Goal: Task Accomplishment & Management: Complete application form

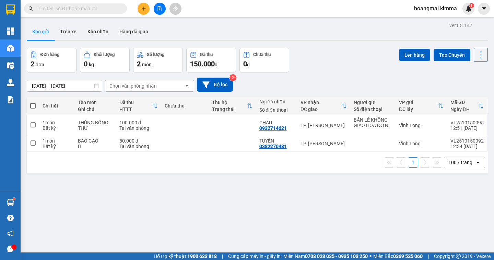
click at [98, 9] on input "text" at bounding box center [78, 9] width 81 height 8
click at [98, 10] on input "text" at bounding box center [78, 9] width 81 height 8
click at [94, 11] on input "text" at bounding box center [78, 9] width 81 height 8
click at [99, 8] on input "text" at bounding box center [78, 9] width 81 height 8
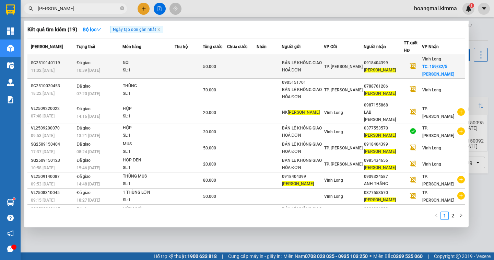
type input "THANH TUẤN"
click at [393, 71] on span "THANH TUẤN" at bounding box center [380, 70] width 32 height 5
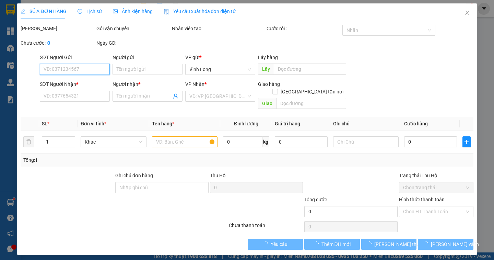
type input "BÁN LẺ KHÔNG GIAO HOÁ ĐƠN"
type input "0918404399"
type input "THANH TUẤN"
checkbox input "true"
type input "159/82/5 NGUYỄN THỊ MINH KHAI P1"
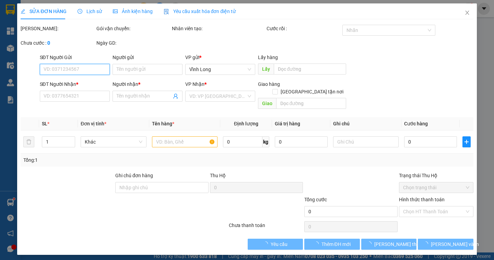
type input "50.000"
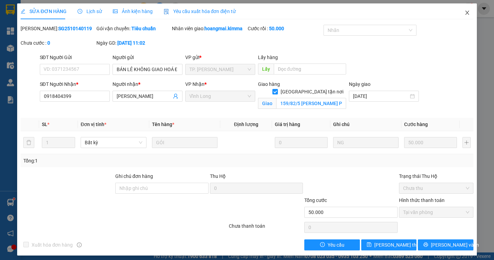
click at [461, 9] on span "Close" at bounding box center [467, 12] width 19 height 19
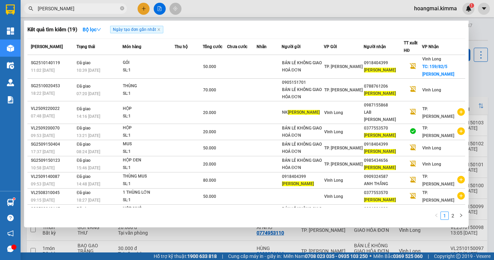
drag, startPoint x: 74, startPoint y: 10, endPoint x: 322, endPoint y: 78, distance: 257.2
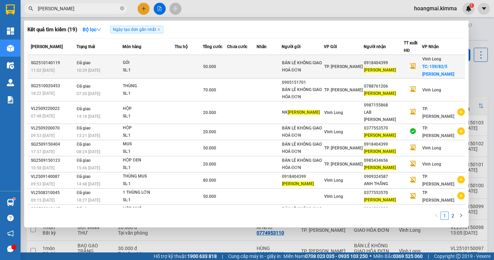
click at [77, 11] on input "THANH TUẤN" at bounding box center [78, 9] width 81 height 8
click at [388, 72] on span "THANH TUẤN" at bounding box center [380, 70] width 32 height 5
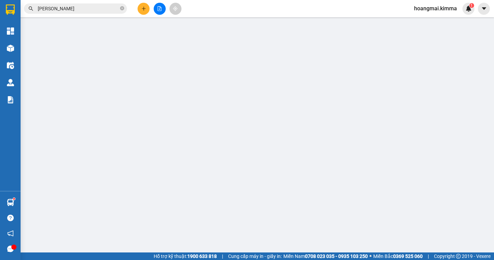
type input "BÁN LẺ KHÔNG GIAO HOÁ ĐƠN"
type input "0918404399"
type input "THANH TUẤN"
checkbox input "true"
type input "159/82/5 NGUYỄN THỊ MINH KHAI P1"
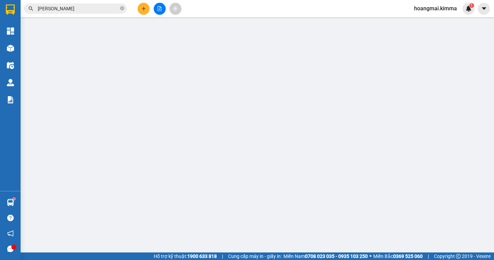
type input "50.000"
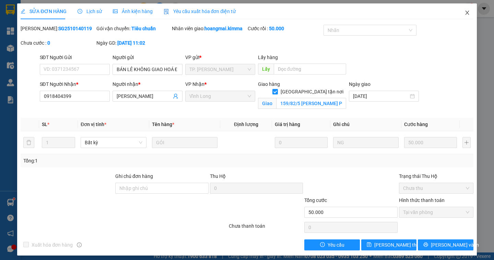
click at [465, 12] on span "Close" at bounding box center [467, 12] width 19 height 19
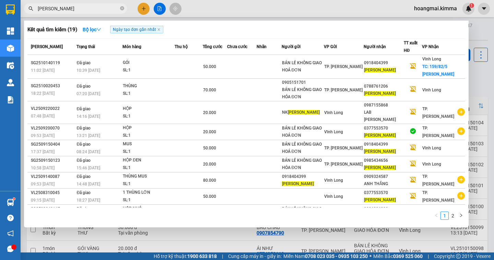
click at [75, 12] on input "THANH TUẤN" at bounding box center [78, 9] width 81 height 8
click at [485, 82] on div at bounding box center [247, 130] width 494 height 260
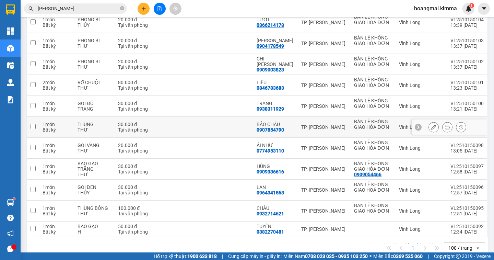
scroll to position [116, 0]
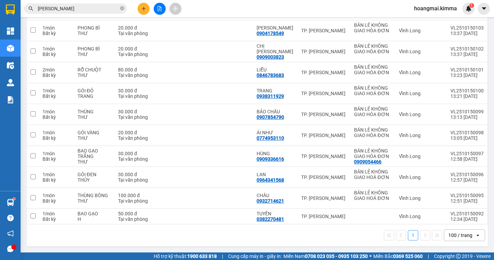
click at [465, 234] on div "100 / trang" at bounding box center [461, 235] width 24 height 7
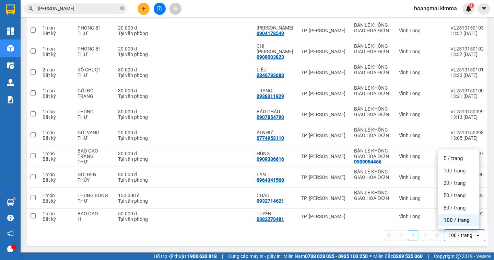
click at [460, 222] on span "100 / trang" at bounding box center [457, 220] width 26 height 7
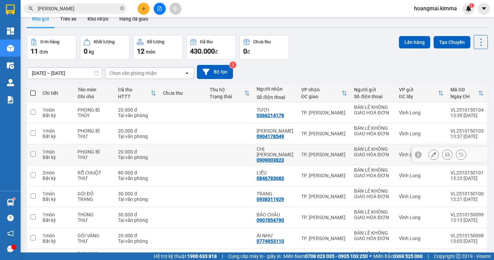
scroll to position [0, 0]
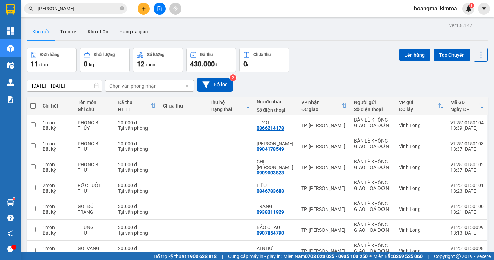
click at [31, 103] on span at bounding box center [32, 105] width 5 height 5
click at [33, 102] on input "checkbox" at bounding box center [33, 102] width 0 height 0
checkbox input "true"
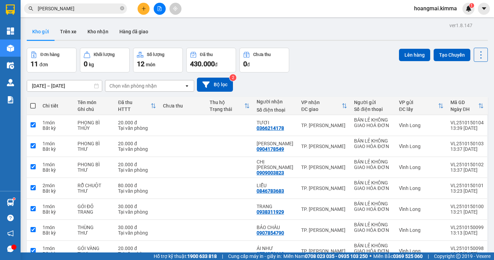
checkbox input "true"
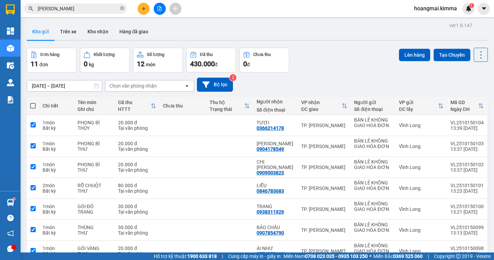
checkbox input "true"
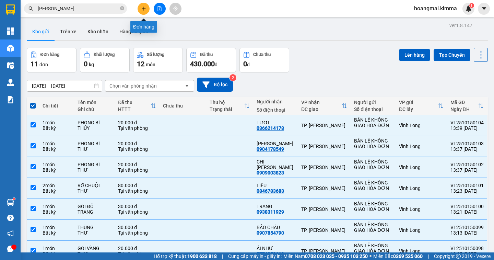
click at [146, 11] on icon "plus" at bounding box center [143, 8] width 5 height 5
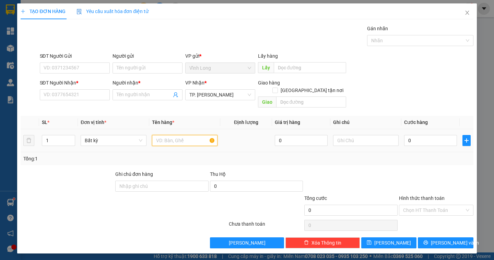
click at [171, 135] on input "text" at bounding box center [185, 140] width 66 height 11
type input "GÓI NHỎ"
click at [348, 135] on input "text" at bounding box center [366, 140] width 66 height 11
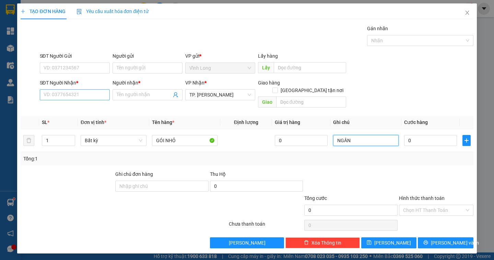
type input "NGÂN"
click at [83, 97] on input "SĐT Người Nhận *" at bounding box center [75, 94] width 70 height 11
type input "0913192106"
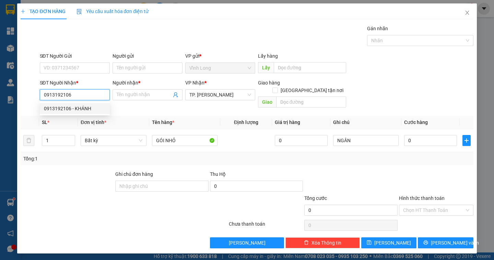
click at [82, 107] on div "0913192106 - KHÁNH" at bounding box center [75, 109] width 62 height 8
type input "KHÁNH"
type input "0913192106"
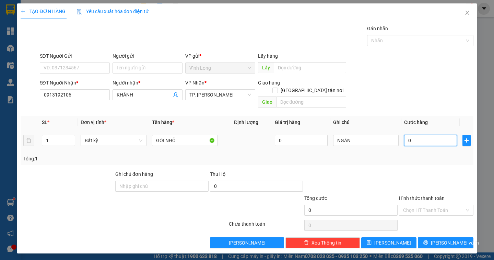
click at [429, 136] on input "0" at bounding box center [430, 140] width 53 height 11
type input "2"
type input "20"
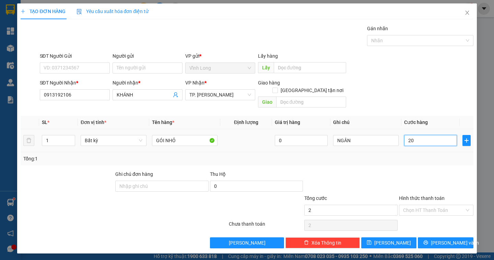
type input "20"
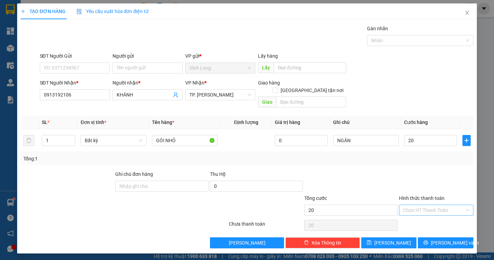
click at [442, 205] on input "Hình thức thanh toán" at bounding box center [433, 210] width 61 height 10
type input "20.000"
click at [436, 217] on div "Tại văn phòng" at bounding box center [436, 216] width 66 height 8
type input "0"
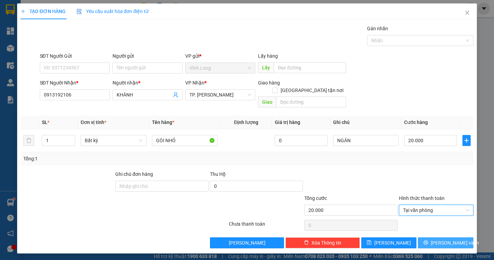
click at [441, 239] on span "Lưu và In" at bounding box center [455, 243] width 48 height 8
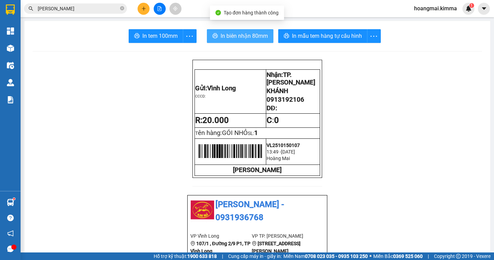
click at [244, 33] on span "In biên nhận 80mm" at bounding box center [244, 36] width 47 height 9
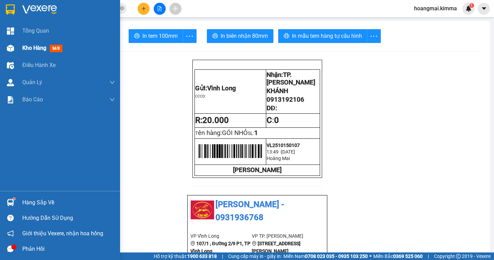
click at [34, 48] on span "Kho hàng" at bounding box center [34, 48] width 24 height 7
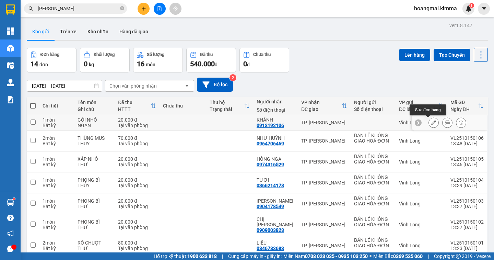
click at [431, 124] on button at bounding box center [434, 123] width 10 height 12
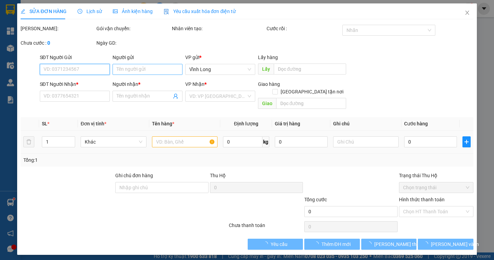
type input "0913192106"
type input "KHÁNH"
type input "20.000"
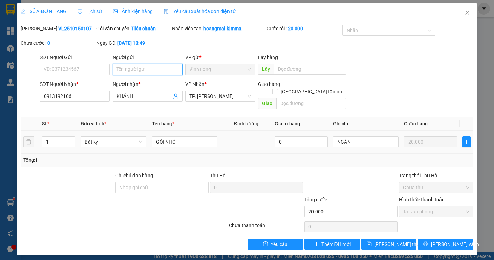
click at [122, 71] on input "Người gửi" at bounding box center [148, 69] width 70 height 11
type input "BÁN"
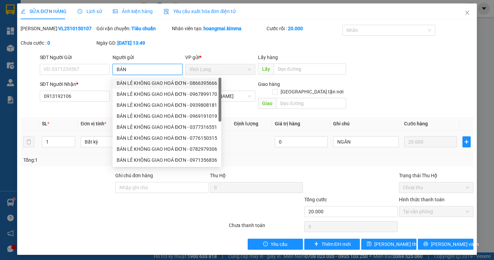
click at [175, 84] on div "BÁN LẺ KHÔNG GIAO HOÁ ĐƠN - 0866395666" at bounding box center [167, 83] width 101 height 8
type input "0866395666"
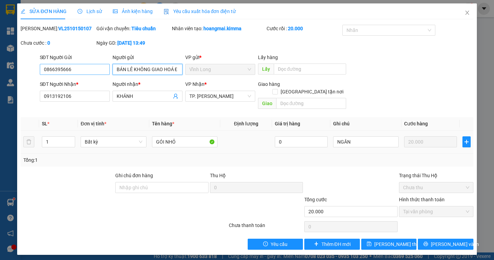
type input "BÁN LẺ KHÔNG GIAO HOÁ ĐƠN"
drag, startPoint x: 81, startPoint y: 72, endPoint x: 21, endPoint y: 60, distance: 61.7
click at [20, 68] on div "SỬA ĐƠN HÀNG Lịch sử Ảnh kiện hàng Yêu cầu xuất hóa đơn điện tử Total Paid Fee …" at bounding box center [246, 128] width 459 height 251
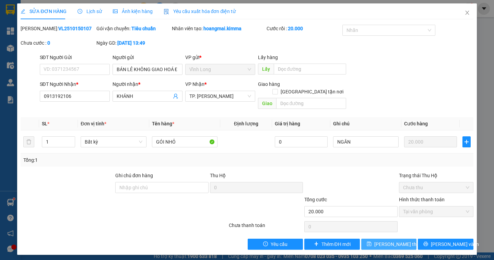
click at [400, 240] on span "Lưu thay đổi" at bounding box center [401, 244] width 55 height 8
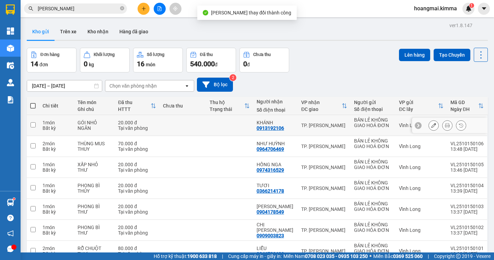
click at [445, 125] on icon at bounding box center [447, 125] width 5 height 5
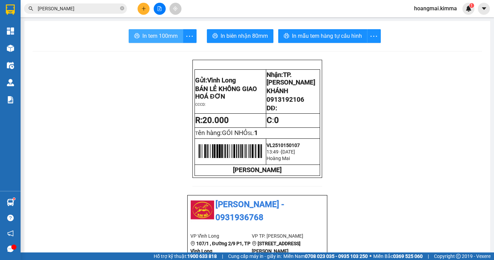
click at [164, 37] on span "In tem 100mm" at bounding box center [159, 36] width 35 height 9
click at [291, 103] on span "0913192106" at bounding box center [286, 100] width 38 height 8
drag, startPoint x: 338, startPoint y: 102, endPoint x: 311, endPoint y: 107, distance: 28.3
drag, startPoint x: 300, startPoint y: 104, endPoint x: 265, endPoint y: 105, distance: 35.0
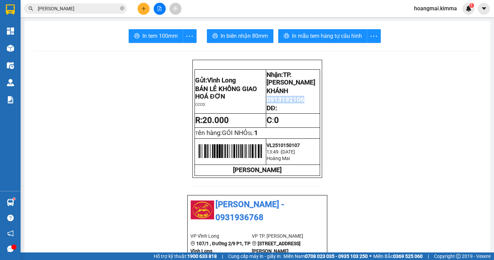
click at [267, 103] on span "0913192106" at bounding box center [286, 100] width 38 height 8
copy span "0913192106"
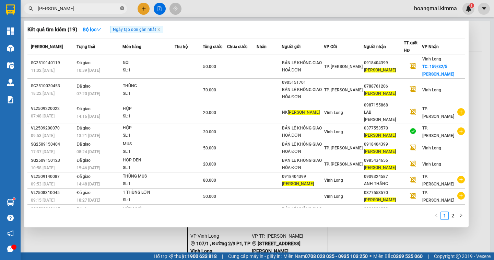
click at [122, 8] on icon "close-circle" at bounding box center [122, 8] width 4 height 4
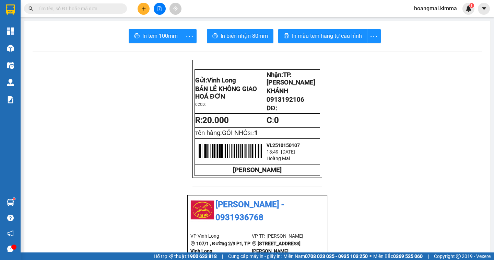
paste input "0913192106"
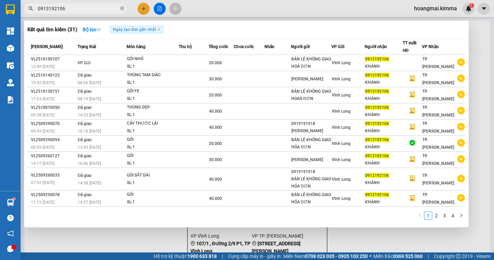
type input "0913192106"
click at [477, 58] on div at bounding box center [247, 130] width 494 height 260
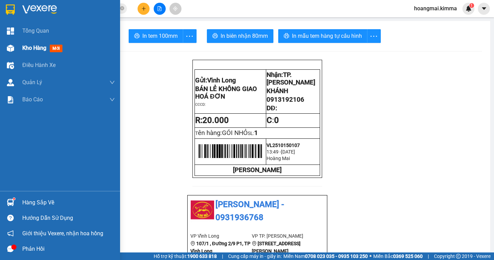
click at [32, 49] on span "Kho hàng" at bounding box center [34, 48] width 24 height 7
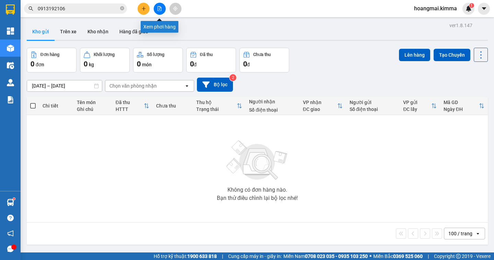
click at [161, 10] on icon "file-add" at bounding box center [160, 8] width 4 height 5
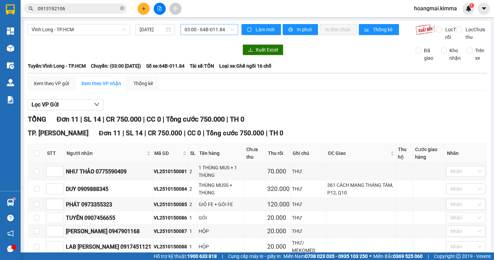
click at [219, 27] on span "03:00 - 64B-011.84" at bounding box center [209, 29] width 49 height 10
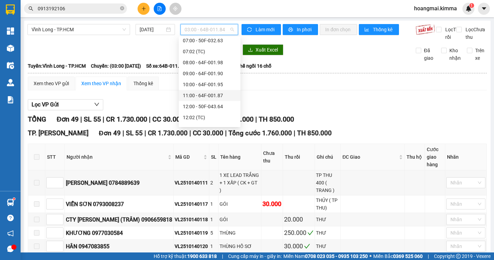
scroll to position [103, 0]
click at [225, 105] on div "14:00 - 64H-055.28" at bounding box center [210, 105] width 54 height 8
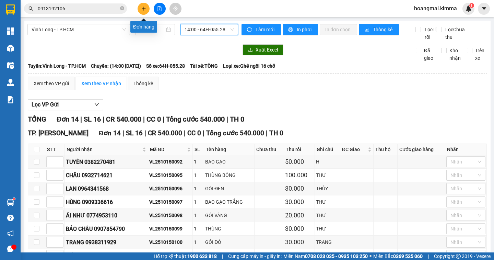
click at [143, 12] on button at bounding box center [144, 9] width 12 height 12
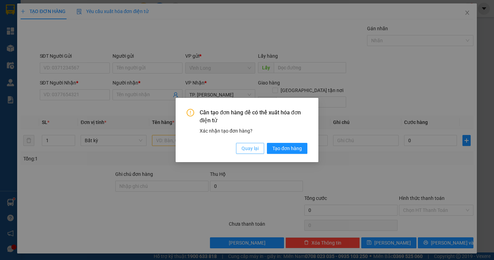
click at [254, 149] on span "Quay lại" at bounding box center [250, 148] width 17 height 8
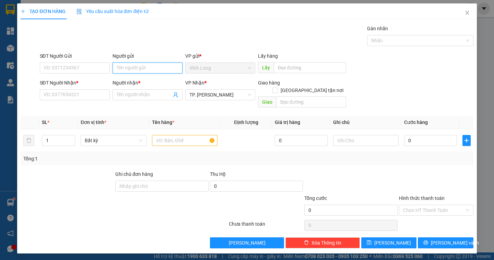
click at [144, 70] on input "Người gửi" at bounding box center [148, 67] width 70 height 11
drag, startPoint x: 144, startPoint y: 70, endPoint x: 213, endPoint y: 26, distance: 81.8
click at [153, 63] on input "Người gửi" at bounding box center [148, 67] width 70 height 11
type input "A"
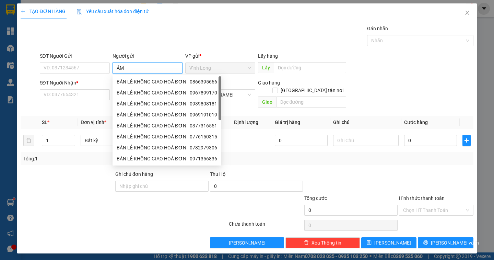
type input "Â"
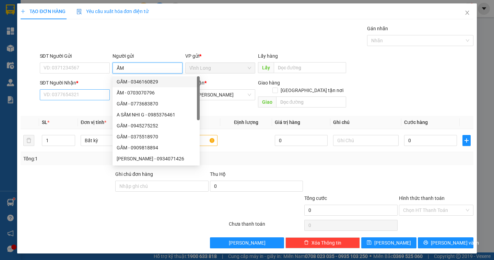
type input "ẤM"
click at [80, 97] on input "SĐT Người Nhận *" at bounding box center [75, 94] width 70 height 11
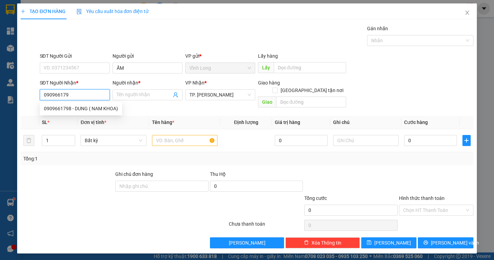
type input "0909661798"
click at [106, 111] on div "0909661798 - DUNG ( NAM KHOA)" at bounding box center [81, 109] width 74 height 8
type input "DUNG ( NAM KHOA)"
type input "0909661798"
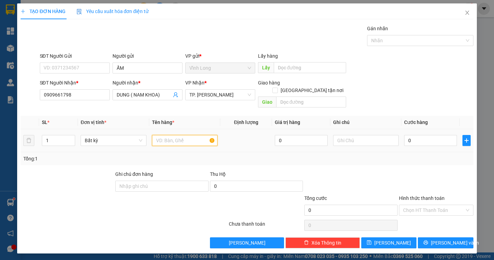
click at [182, 135] on input "text" at bounding box center [185, 140] width 66 height 11
type input "HỘP MUS"
click at [353, 135] on input "text" at bounding box center [366, 140] width 66 height 11
type input "NGÂN"
click at [418, 138] on input "0" at bounding box center [430, 140] width 53 height 11
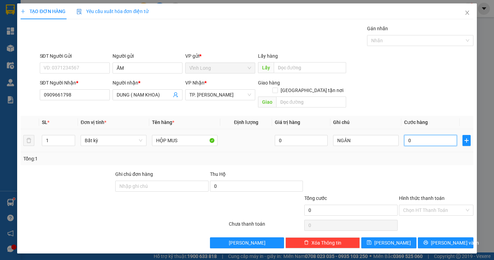
type input "2"
type input "20"
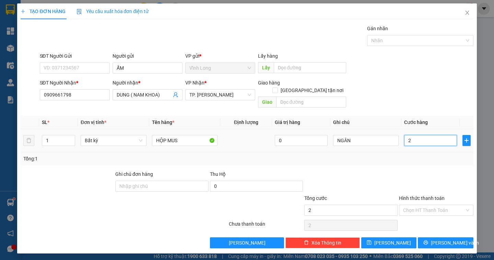
type input "20"
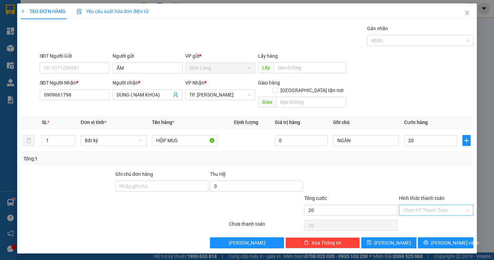
type input "20.000"
click at [444, 205] on input "Hình thức thanh toán" at bounding box center [433, 210] width 61 height 10
click at [441, 218] on div "Tại văn phòng" at bounding box center [436, 216] width 66 height 8
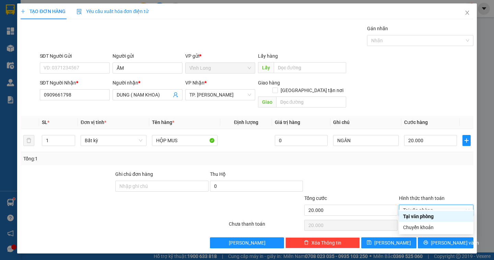
type input "0"
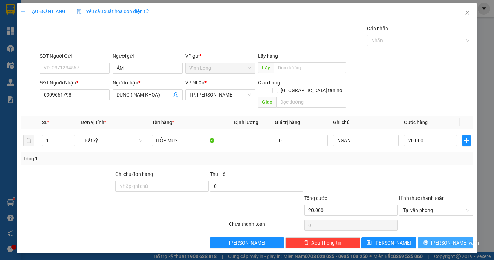
click at [428, 240] on icon "printer" at bounding box center [425, 242] width 5 height 5
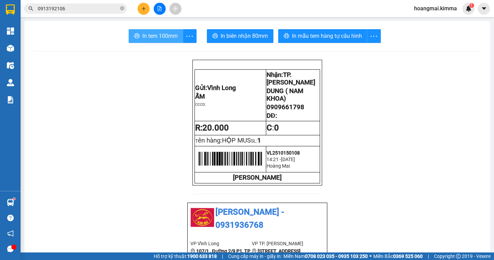
click at [160, 37] on span "In tem 100mm" at bounding box center [159, 36] width 35 height 9
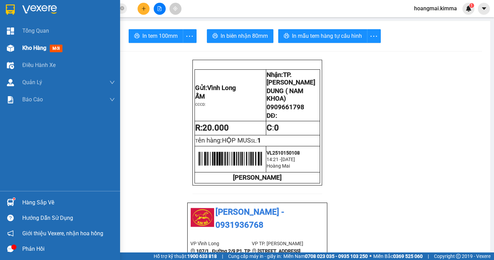
click at [28, 49] on span "Kho hàng" at bounding box center [34, 48] width 24 height 7
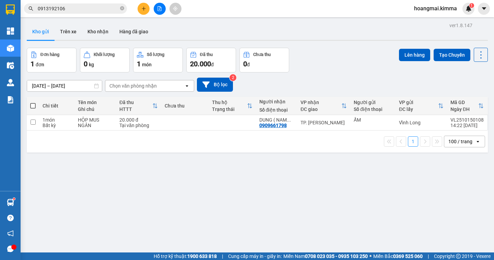
click at [332, 78] on div "13/10/2025 – 15/10/2025 Press the down arrow key to interact with the calendar …" at bounding box center [257, 85] width 461 height 14
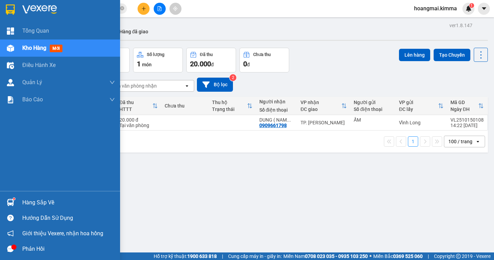
click at [45, 48] on span "Kho hàng" at bounding box center [34, 48] width 24 height 7
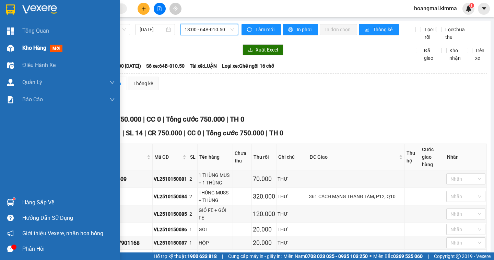
click at [31, 48] on span "Kho hàng" at bounding box center [34, 48] width 24 height 7
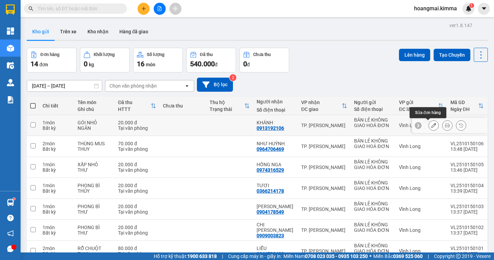
click at [431, 126] on icon at bounding box center [433, 125] width 5 height 5
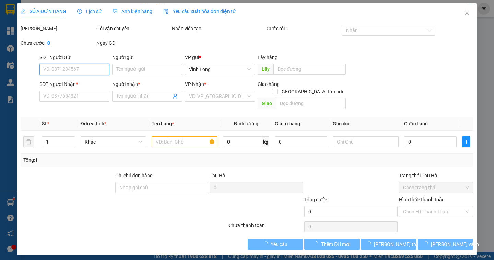
type input "BÁN LẺ KHÔNG GIAO HOÁ ĐƠN"
type input "0913192106"
type input "KHÁNH"
type input "20.000"
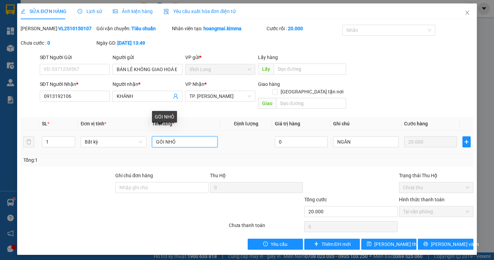
click at [191, 137] on input "GÓI NHỎ" at bounding box center [185, 141] width 66 height 11
type input "GÓI NHỎ (TXC)"
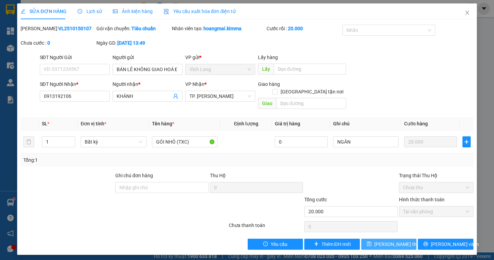
click at [393, 240] on span "Lưu thay đổi" at bounding box center [401, 244] width 55 height 8
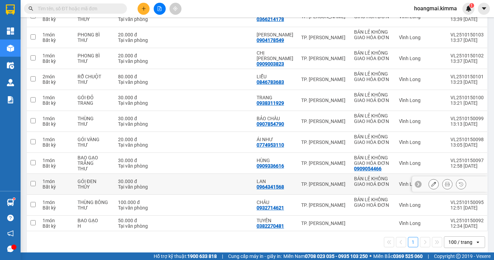
scroll to position [178, 0]
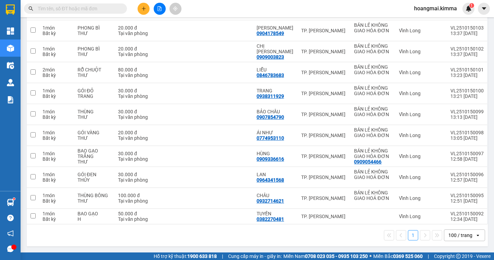
click at [468, 233] on div "100 / trang" at bounding box center [459, 235] width 31 height 11
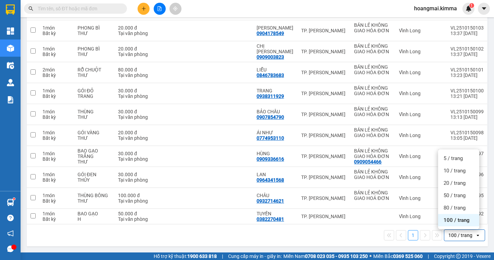
click at [463, 225] on div "100 / trang" at bounding box center [458, 220] width 41 height 12
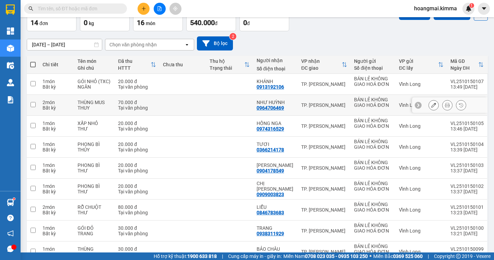
scroll to position [0, 0]
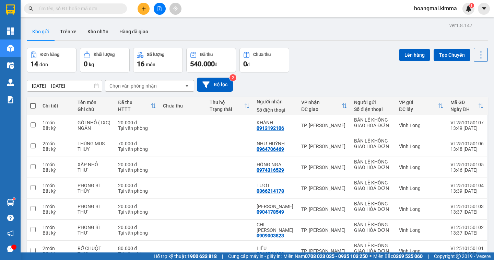
click at [34, 105] on span at bounding box center [32, 105] width 5 height 5
click at [33, 102] on input "checkbox" at bounding box center [33, 102] width 0 height 0
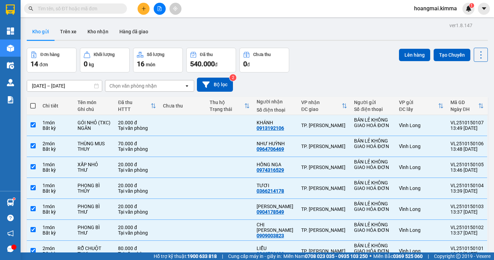
checkbox input "true"
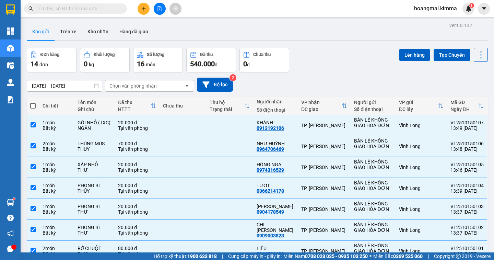
checkbox input "true"
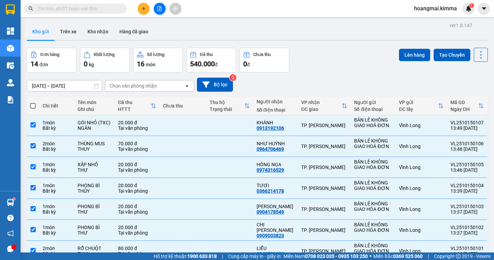
checkbox input "true"
click at [404, 57] on button "Lên hàng" at bounding box center [414, 55] width 31 height 12
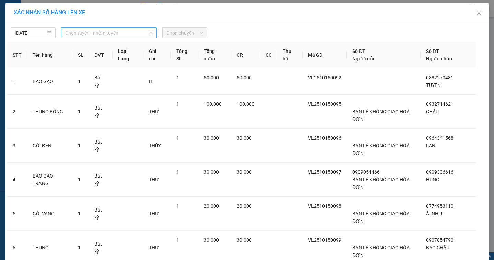
click at [123, 35] on span "Chọn tuyến - nhóm tuyến" at bounding box center [109, 33] width 88 height 10
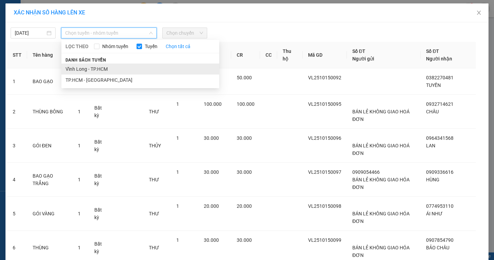
click at [98, 68] on li "Vĩnh Long - TP.HCM" at bounding box center [140, 68] width 158 height 11
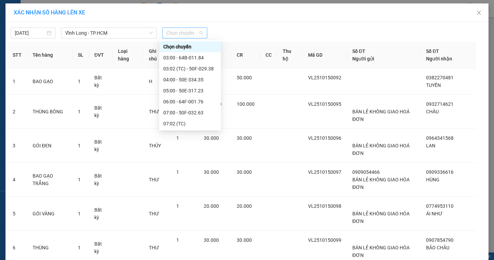
click at [197, 35] on span "Chọn chuyến" at bounding box center [184, 33] width 37 height 10
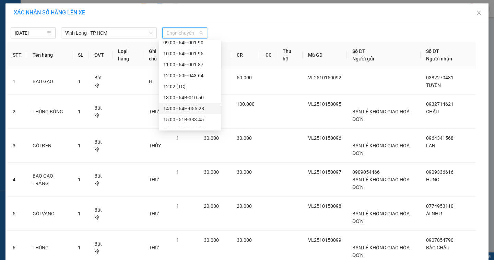
click at [207, 108] on div "14:00 - 64H-055.28" at bounding box center [190, 109] width 54 height 8
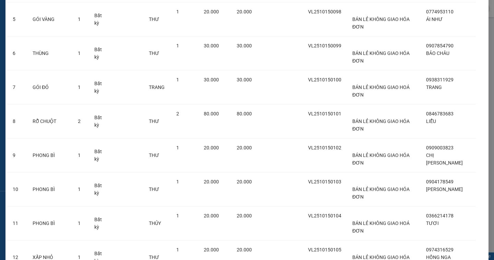
scroll to position [233, 0]
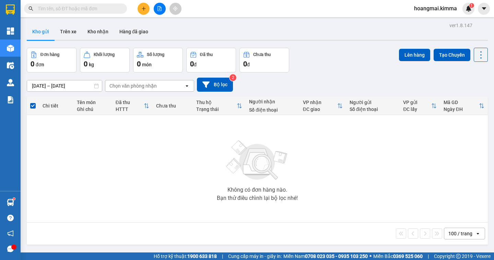
drag, startPoint x: 98, startPoint y: 11, endPoint x: 101, endPoint y: 9, distance: 4.4
click at [98, 11] on input "text" at bounding box center [78, 9] width 81 height 8
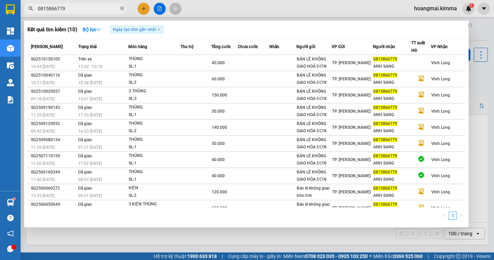
type input "0815866779"
click at [478, 90] on div at bounding box center [247, 130] width 494 height 260
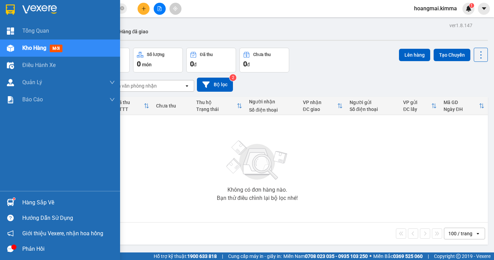
click at [45, 50] on span "Kho hàng" at bounding box center [34, 48] width 24 height 7
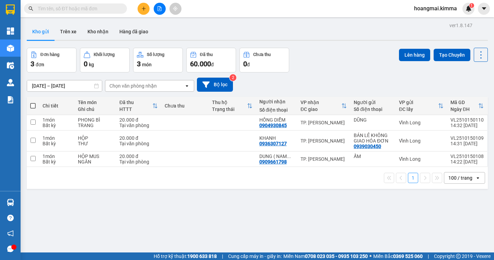
scroll to position [32, 0]
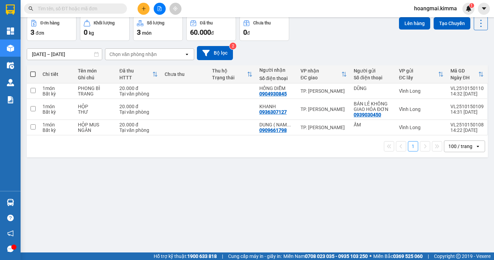
click at [475, 148] on icon "open" at bounding box center [477, 145] width 5 height 5
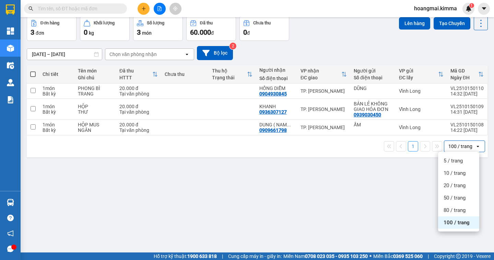
click at [463, 222] on span "100 / trang" at bounding box center [457, 222] width 26 height 7
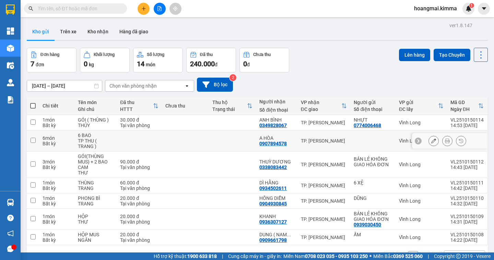
scroll to position [32, 0]
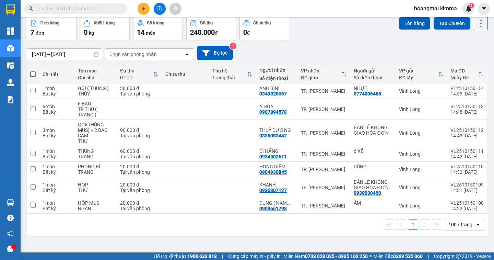
click at [462, 223] on div "100 / trang" at bounding box center [461, 224] width 24 height 7
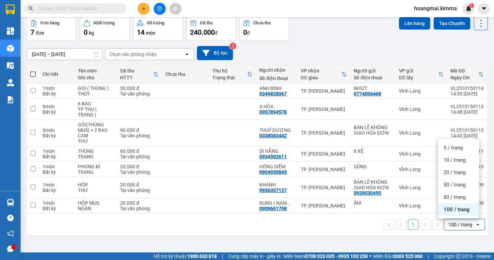
click at [461, 215] on div "100 / trang" at bounding box center [458, 209] width 41 height 12
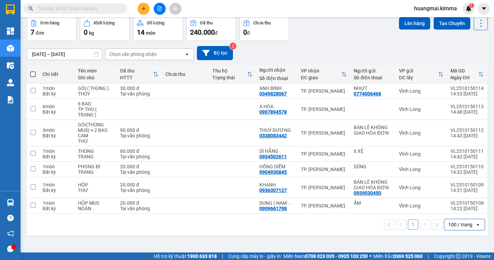
click at [451, 224] on div "100 / trang" at bounding box center [461, 224] width 24 height 7
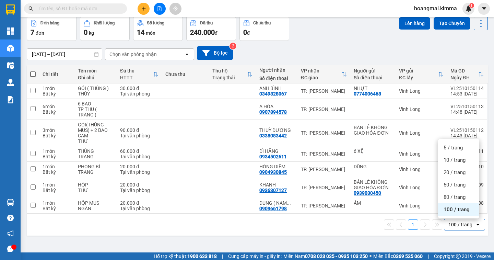
click at [450, 210] on span "100 / trang" at bounding box center [457, 209] width 26 height 7
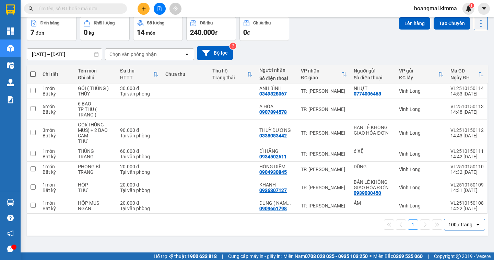
click at [466, 222] on div "100 / trang" at bounding box center [459, 224] width 31 height 11
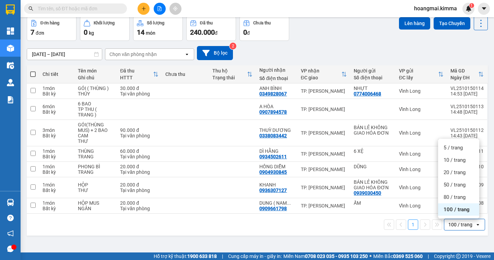
click at [462, 216] on ul "5 / trang 10 / trang 20 / trang 50 / trang 80 / trang 100 / trang" at bounding box center [458, 179] width 41 height 80
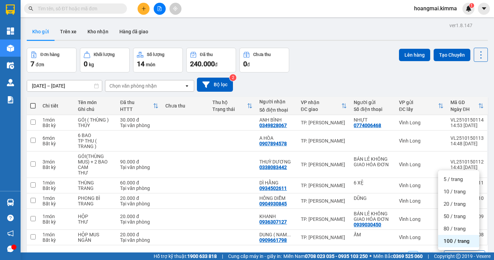
click at [33, 104] on span at bounding box center [32, 105] width 5 height 5
click at [33, 102] on input "checkbox" at bounding box center [33, 102] width 0 height 0
checkbox input "true"
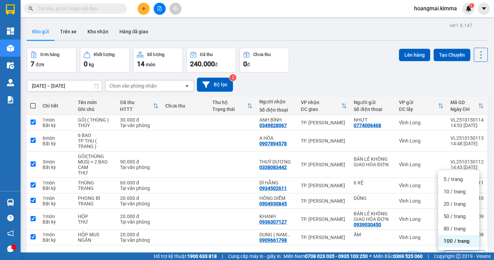
checkbox input "true"
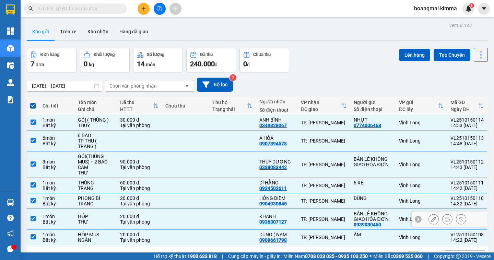
scroll to position [32, 0]
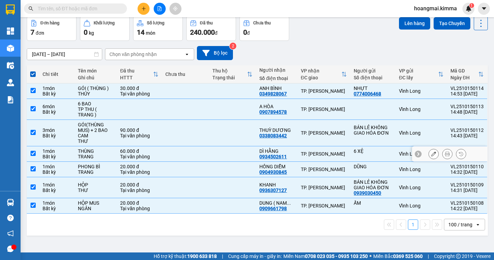
click at [33, 153] on input "checkbox" at bounding box center [33, 153] width 5 height 5
checkbox input "false"
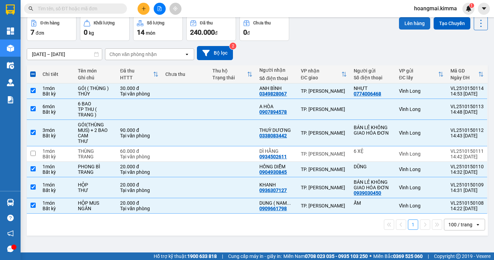
click at [405, 25] on button "Lên hàng" at bounding box center [414, 23] width 31 height 12
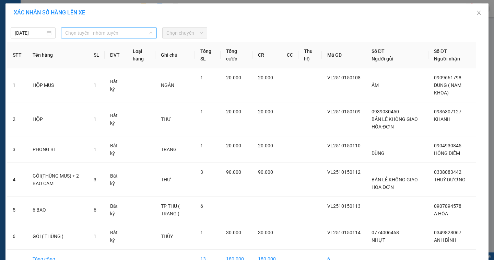
click at [110, 33] on span "Chọn tuyến - nhóm tuyến" at bounding box center [109, 33] width 88 height 10
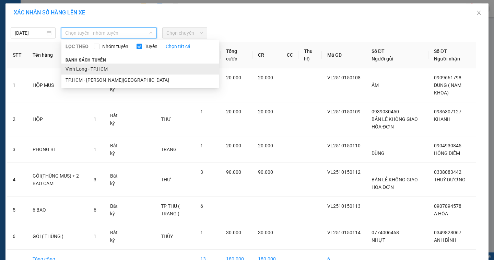
click at [116, 69] on li "Vĩnh Long - TP.HCM" at bounding box center [140, 68] width 158 height 11
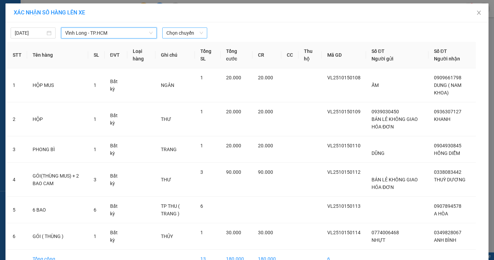
click at [196, 33] on span "Chọn chuyến" at bounding box center [184, 33] width 37 height 10
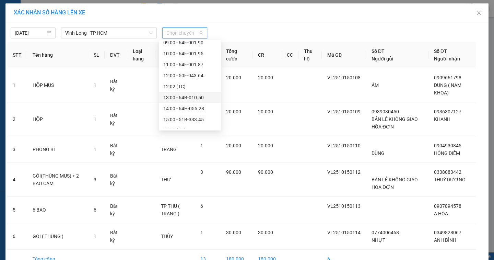
scroll to position [137, 0]
click at [203, 94] on div "15:02 (TC)" at bounding box center [190, 96] width 54 height 8
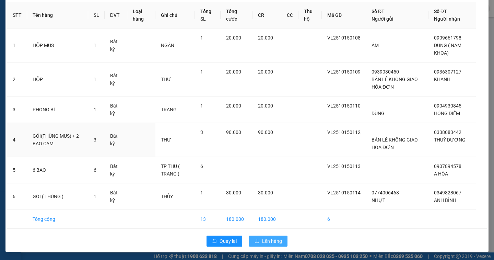
scroll to position [44, 0]
click at [277, 241] on span "Lên hàng" at bounding box center [272, 241] width 20 height 8
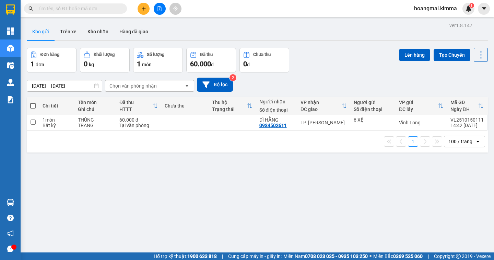
click at [159, 11] on button at bounding box center [160, 9] width 12 height 12
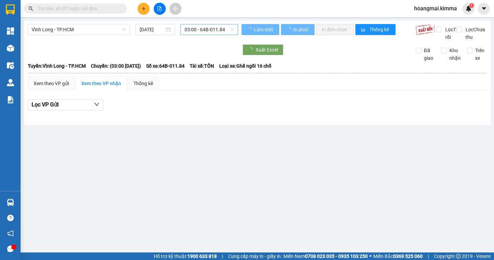
click at [230, 30] on span "03:00 - 64B-011.84" at bounding box center [209, 29] width 49 height 10
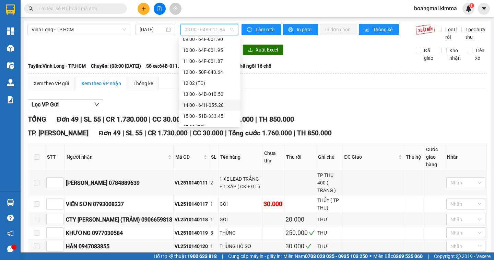
scroll to position [143, 0]
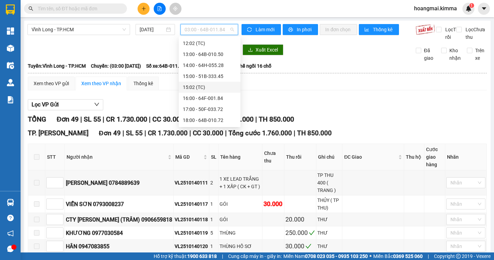
click at [219, 88] on div "15:02 (TC)" at bounding box center [210, 87] width 54 height 8
